Goal: Check status

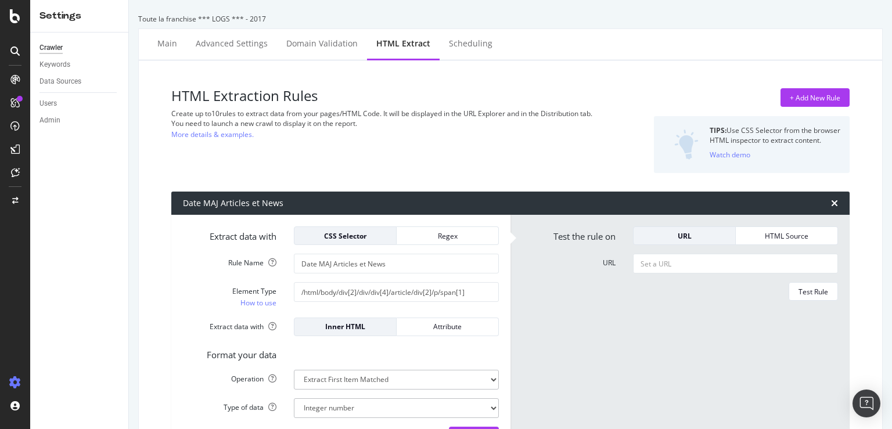
select select "i"
select select "list"
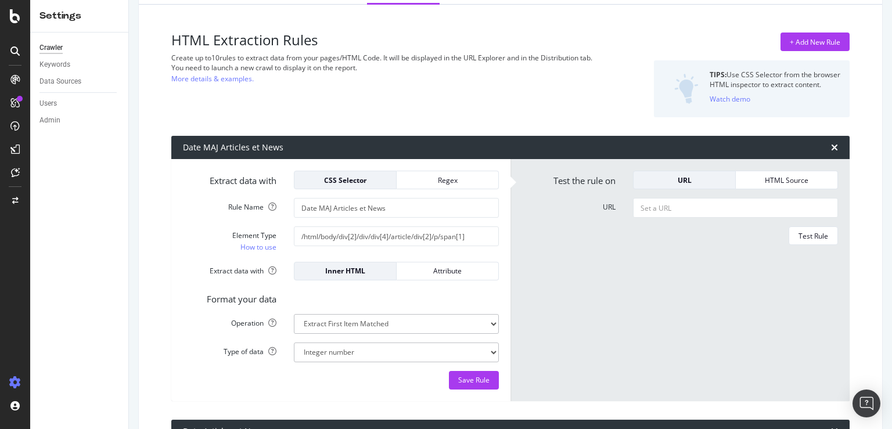
click at [573, 300] on form "Test the rule on URL HTML Source URL Test Rule" at bounding box center [680, 280] width 316 height 219
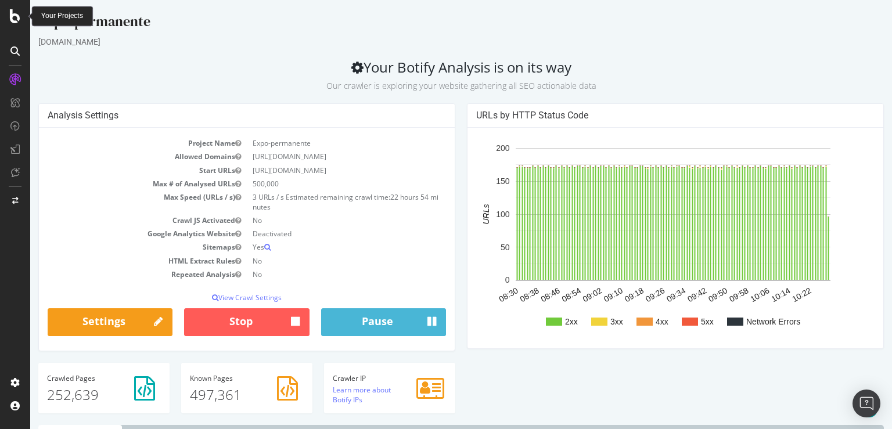
scroll to position [307, 0]
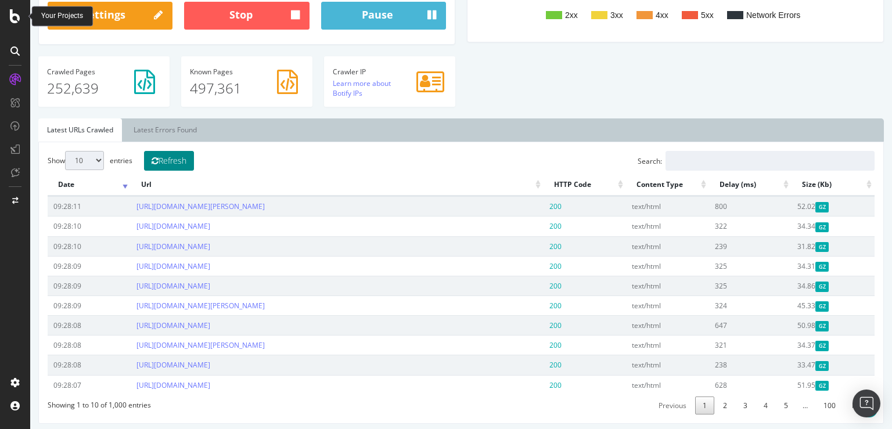
click at [179, 158] on button "Refresh" at bounding box center [169, 161] width 50 height 20
click at [184, 164] on button "Refresh" at bounding box center [169, 161] width 50 height 20
click at [180, 130] on link "Latest Errors Found" at bounding box center [165, 130] width 81 height 23
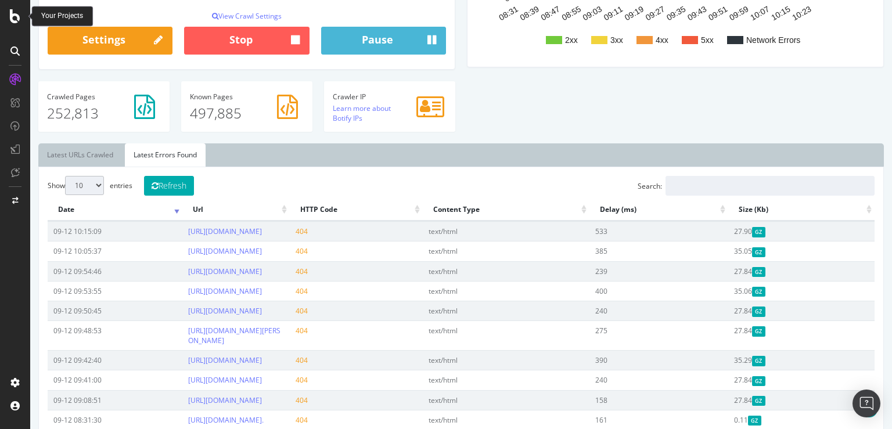
scroll to position [245, 0]
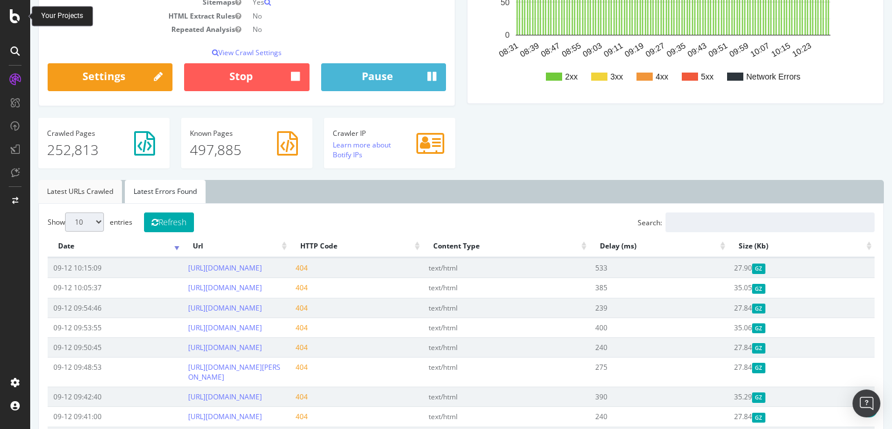
click at [89, 189] on link "Latest URLs Crawled" at bounding box center [80, 191] width 84 height 23
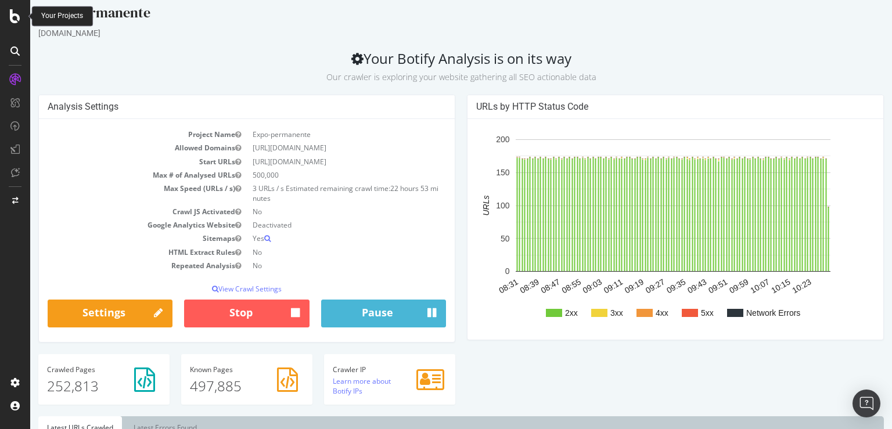
scroll to position [0, 0]
